Goal: Task Accomplishment & Management: Use online tool/utility

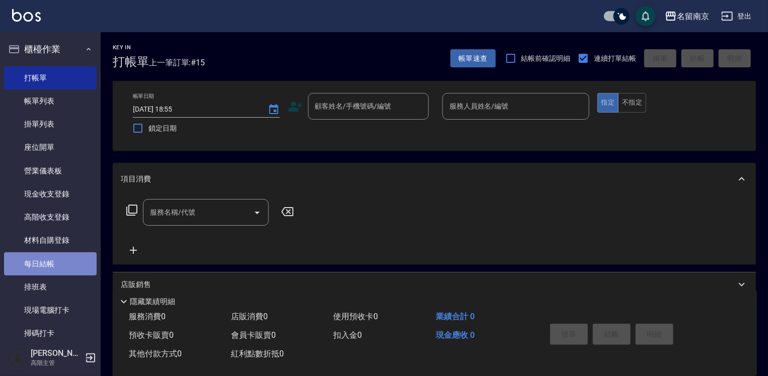
click at [74, 267] on link "每日結帳" at bounding box center [50, 264] width 93 height 23
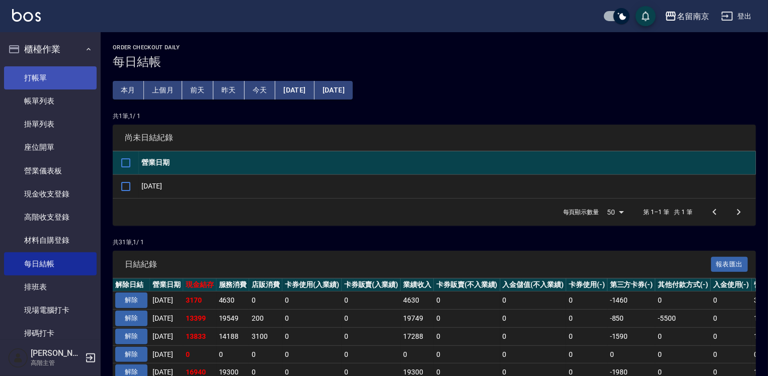
drag, startPoint x: 67, startPoint y: 65, endPoint x: 67, endPoint y: 72, distance: 7.6
click at [67, 67] on ul "打帳單 帳單列表 掛單列表 座位開單 營業儀表板 現金收支登錄 高階收支登錄 材料自購登錄 每日結帳 排班表 現場電腦打卡 掃碼打卡" at bounding box center [50, 205] width 93 height 287
click at [66, 78] on link "打帳單" at bounding box center [50, 77] width 93 height 23
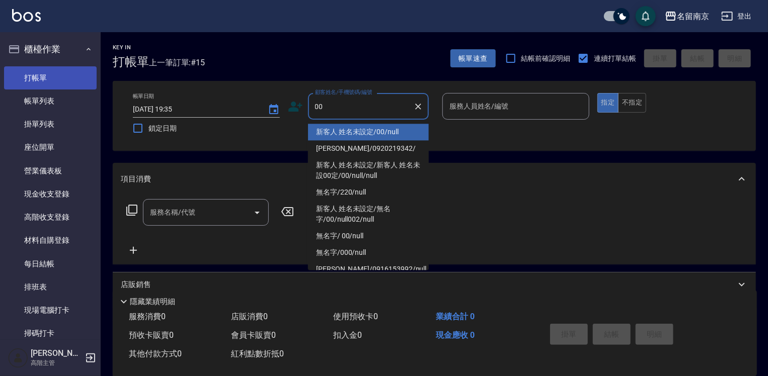
type input "新客人 姓名未設定/00/null"
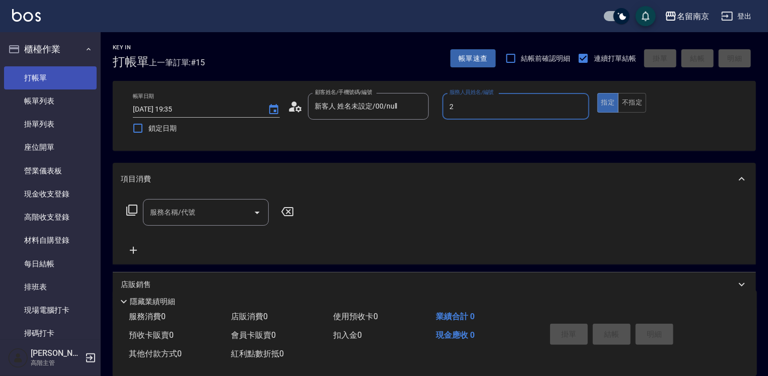
type input "[PERSON_NAME]-2"
type button "true"
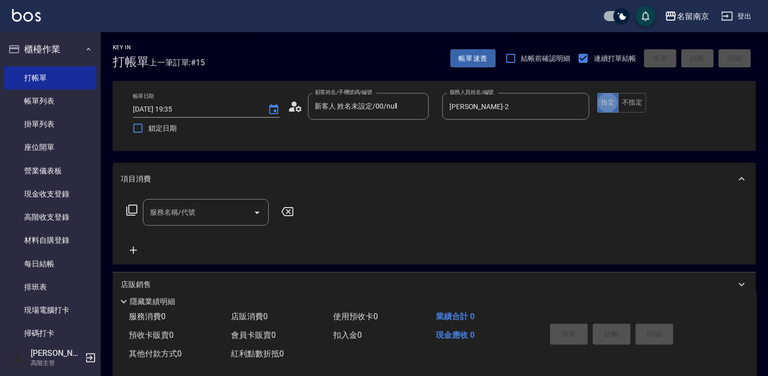
click at [200, 223] on div "服務名稱/代號" at bounding box center [206, 212] width 126 height 27
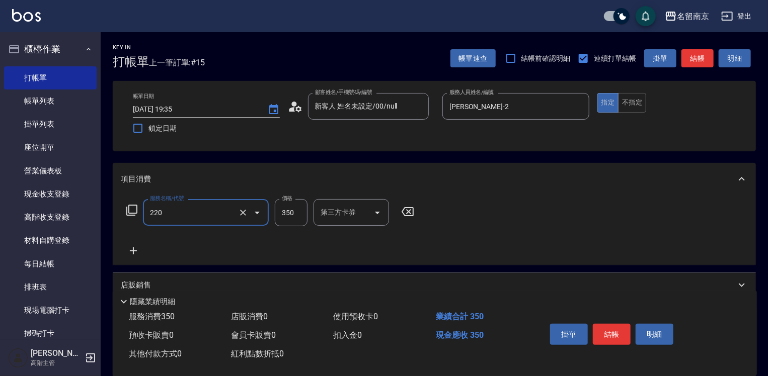
type input "洗髮(220)"
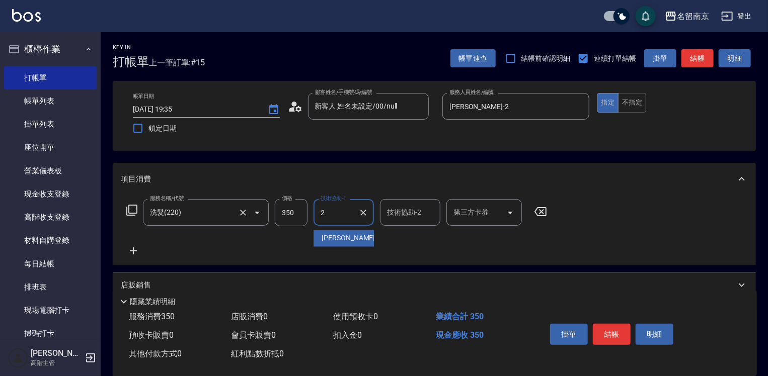
type input "[PERSON_NAME]-2"
click at [619, 331] on button "結帳" at bounding box center [612, 334] width 38 height 21
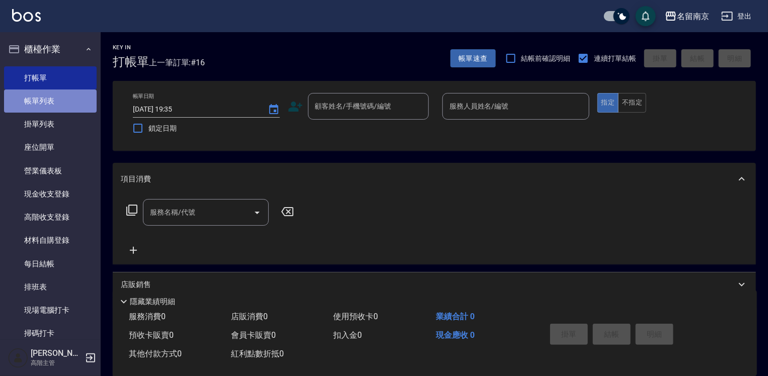
click at [56, 96] on link "帳單列表" at bounding box center [50, 101] width 93 height 23
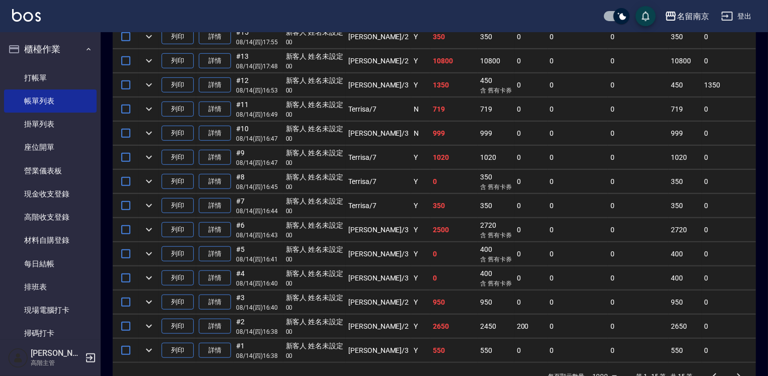
scroll to position [151, 0]
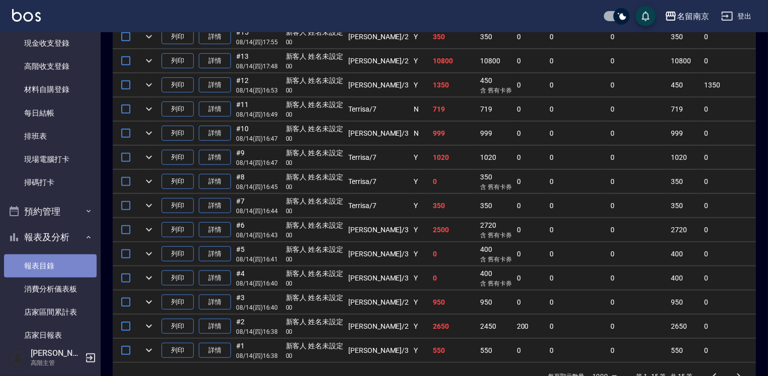
click at [50, 261] on link "報表目錄" at bounding box center [50, 266] width 93 height 23
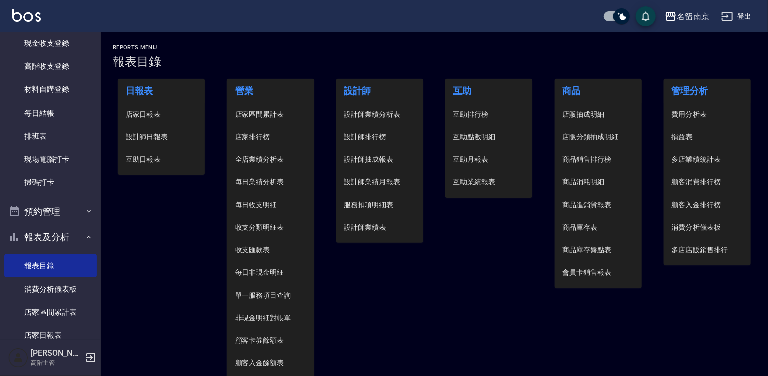
click at [155, 130] on li "設計師日報表" at bounding box center [162, 137] width 88 height 23
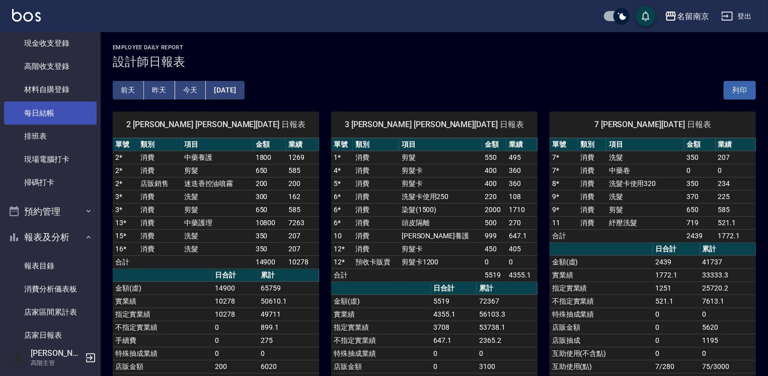
click at [58, 111] on link "每日結帳" at bounding box center [50, 113] width 93 height 23
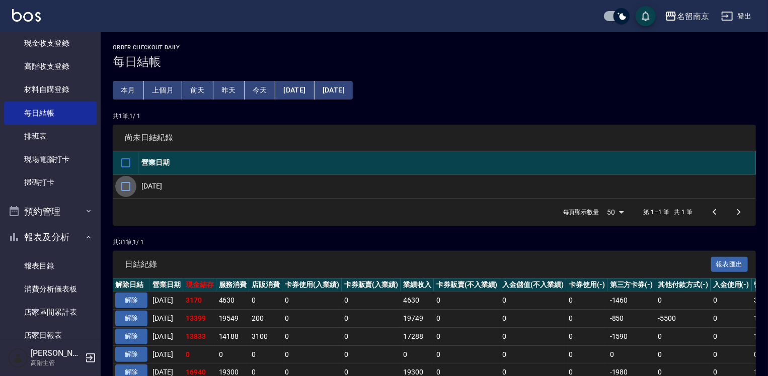
click at [121, 187] on input "checkbox" at bounding box center [125, 186] width 21 height 21
checkbox input "true"
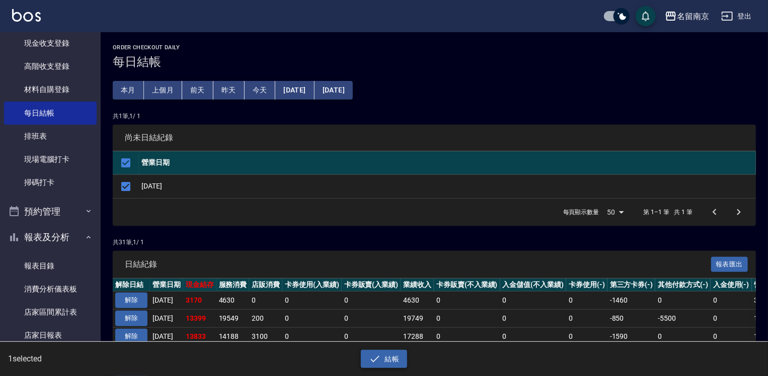
click at [378, 358] on icon "button" at bounding box center [375, 359] width 12 height 12
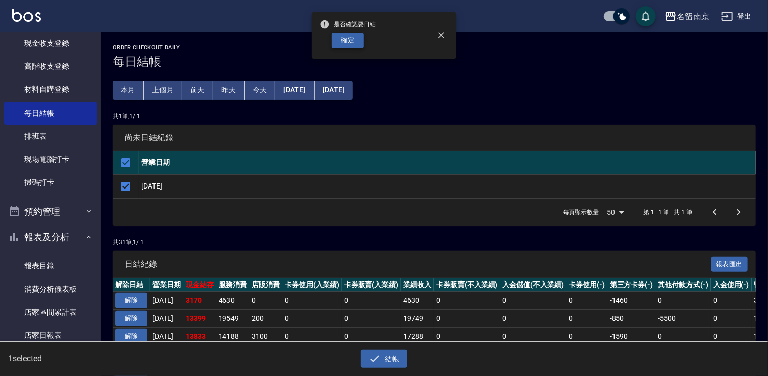
click at [357, 43] on button "確定" at bounding box center [348, 41] width 32 height 16
checkbox input "false"
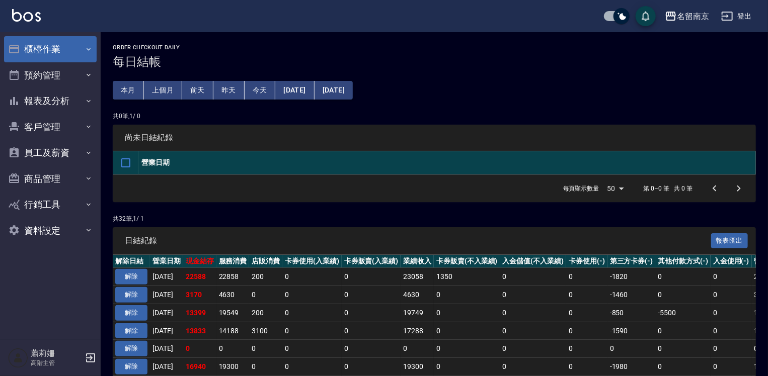
drag, startPoint x: 56, startPoint y: 42, endPoint x: 60, endPoint y: 48, distance: 7.4
click at [56, 42] on button "櫃檯作業" at bounding box center [50, 49] width 93 height 26
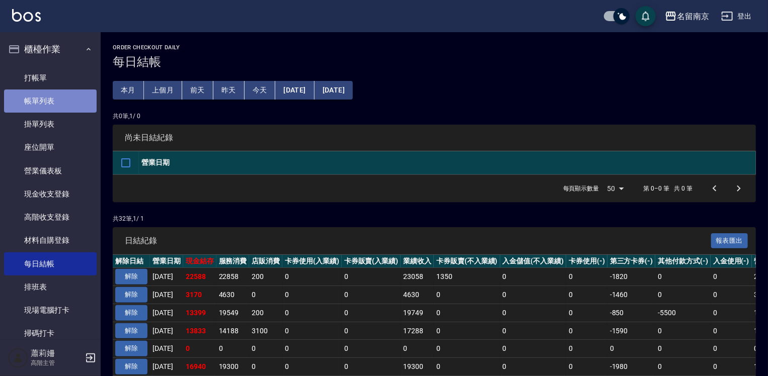
click at [66, 104] on link "帳單列表" at bounding box center [50, 101] width 93 height 23
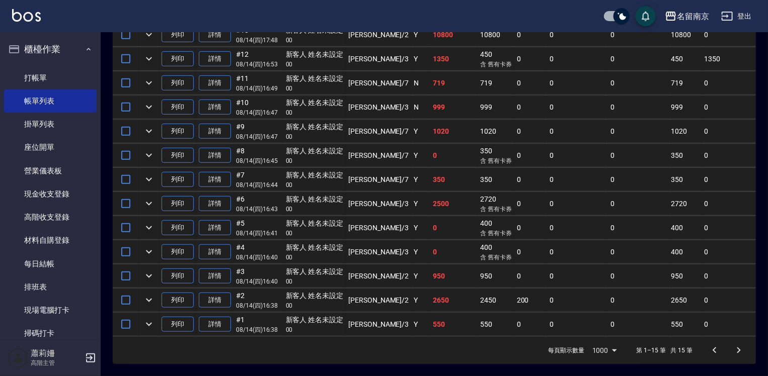
scroll to position [151, 0]
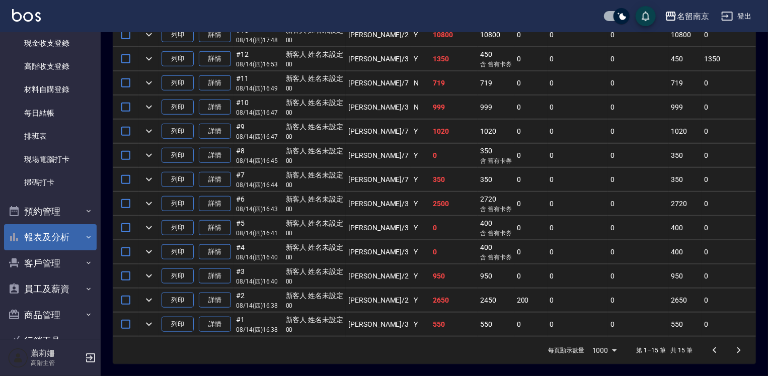
click at [56, 236] on button "報表及分析" at bounding box center [50, 237] width 93 height 26
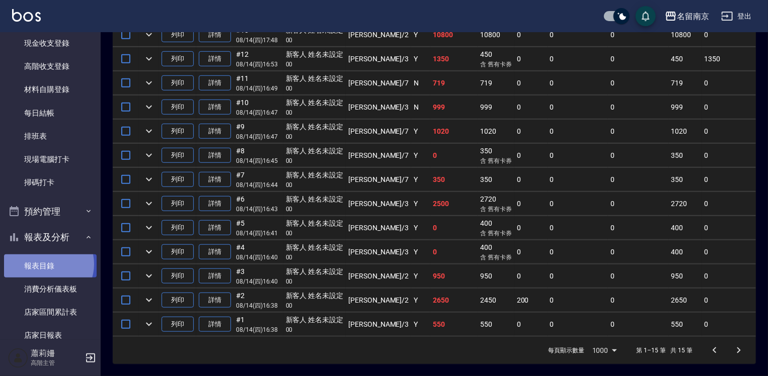
click at [48, 264] on link "報表目錄" at bounding box center [50, 266] width 93 height 23
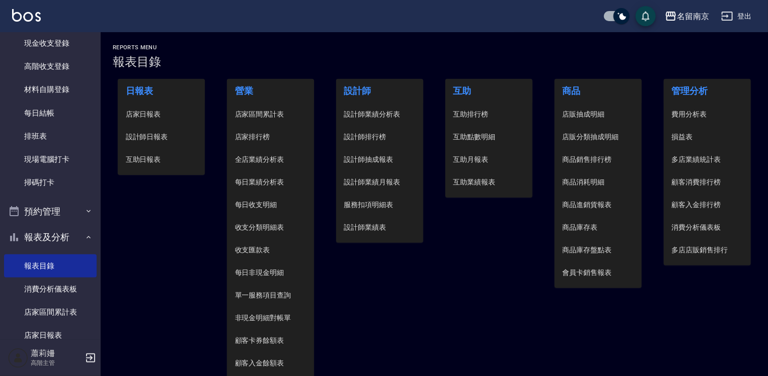
click at [166, 138] on span "設計師日報表" at bounding box center [161, 137] width 71 height 11
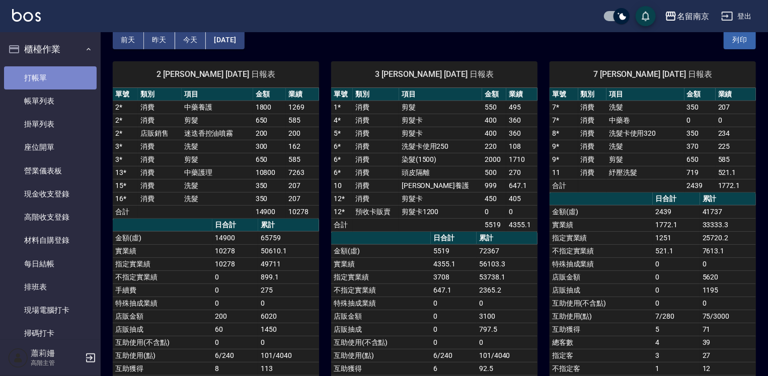
click at [62, 77] on link "打帳單" at bounding box center [50, 77] width 93 height 23
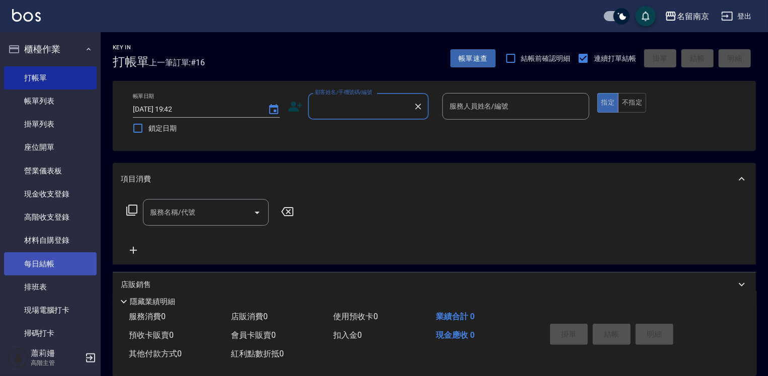
click at [68, 269] on link "每日結帳" at bounding box center [50, 264] width 93 height 23
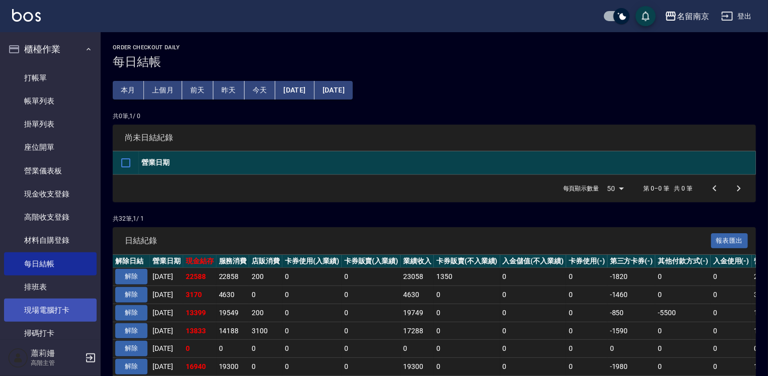
scroll to position [101, 0]
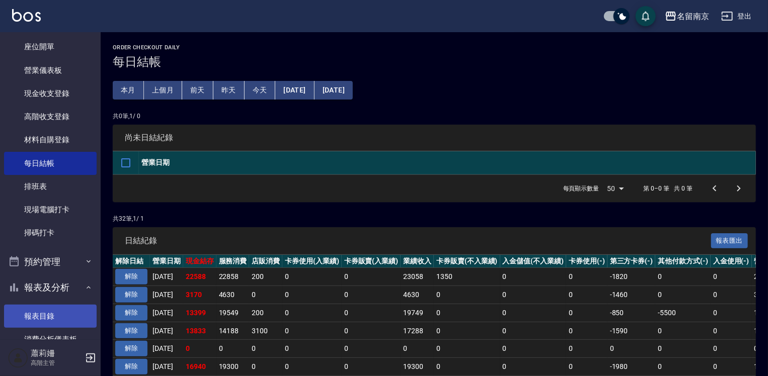
click at [48, 311] on link "報表目錄" at bounding box center [50, 316] width 93 height 23
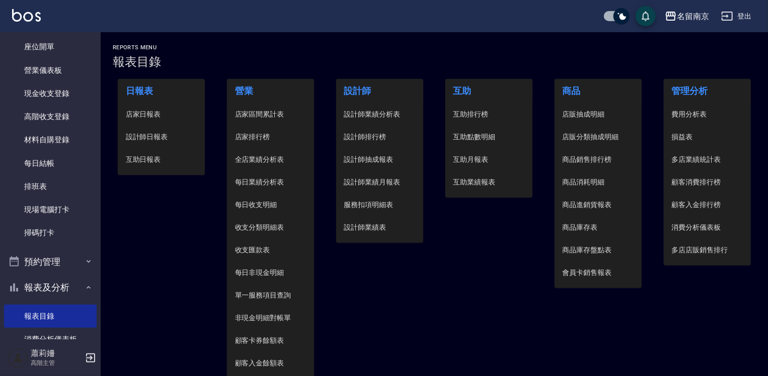
click at [152, 137] on span "設計師日報表" at bounding box center [161, 137] width 71 height 11
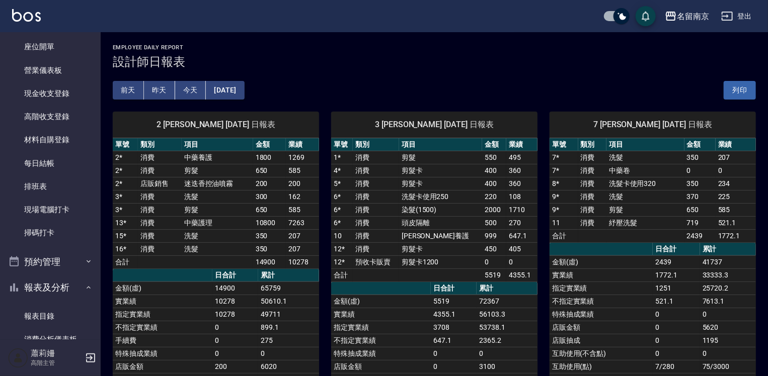
scroll to position [50, 0]
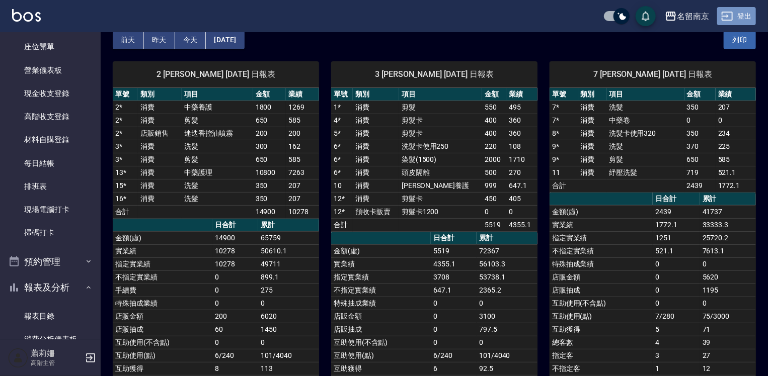
click at [753, 15] on button "登出" at bounding box center [736, 16] width 39 height 19
